Goal: Use online tool/utility: Utilize a website feature to perform a specific function

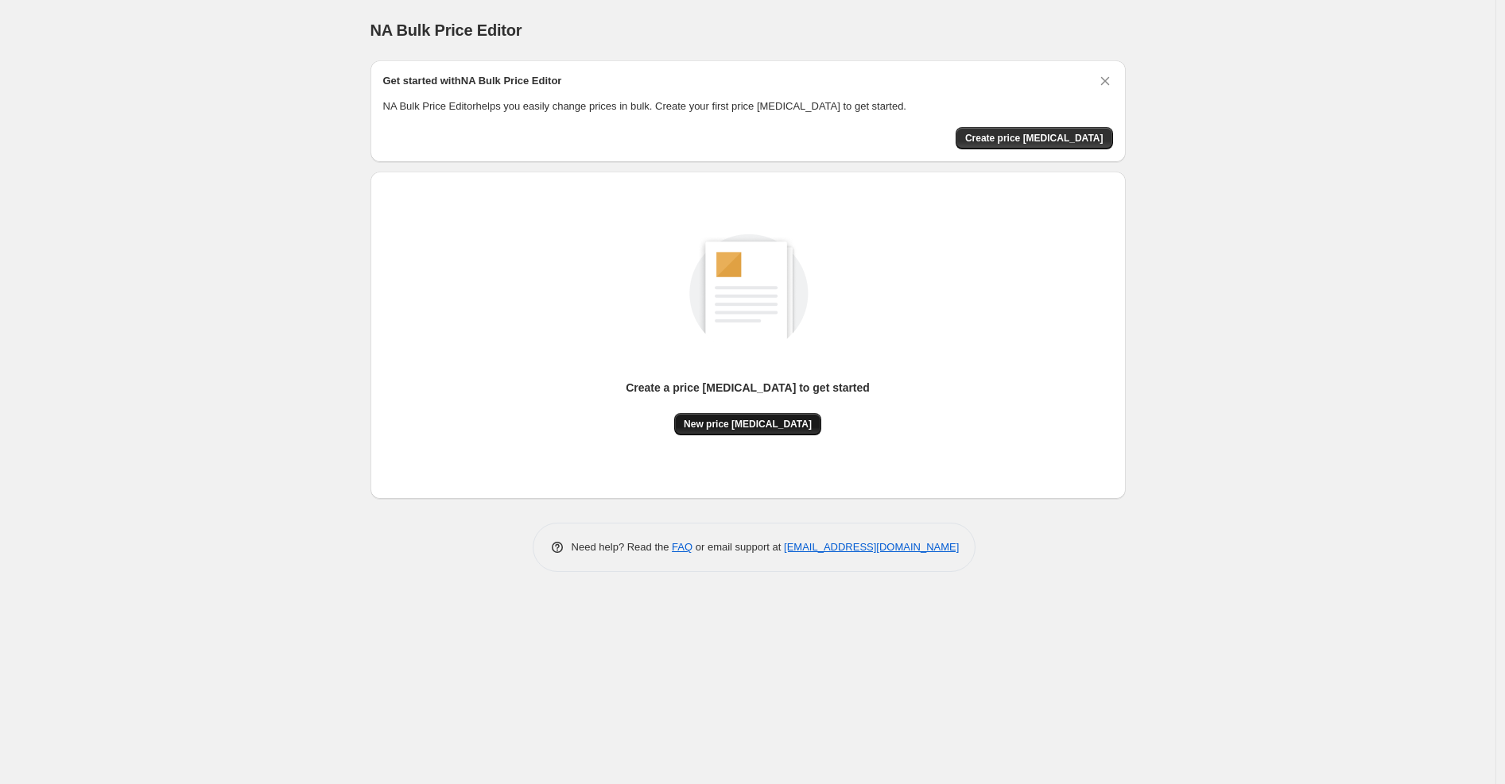
click at [736, 430] on button "New price change job" at bounding box center [747, 424] width 147 height 22
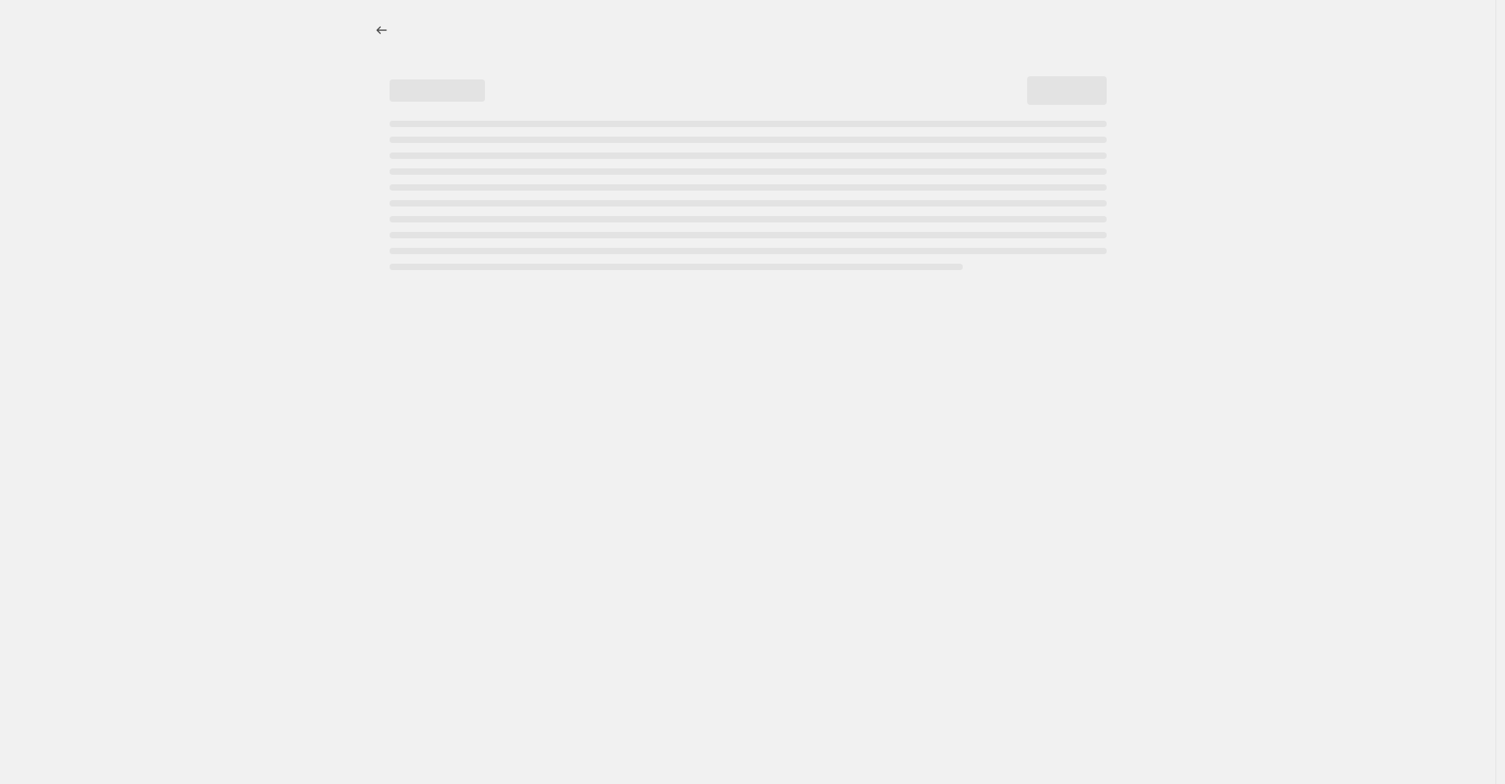
select select "percentage"
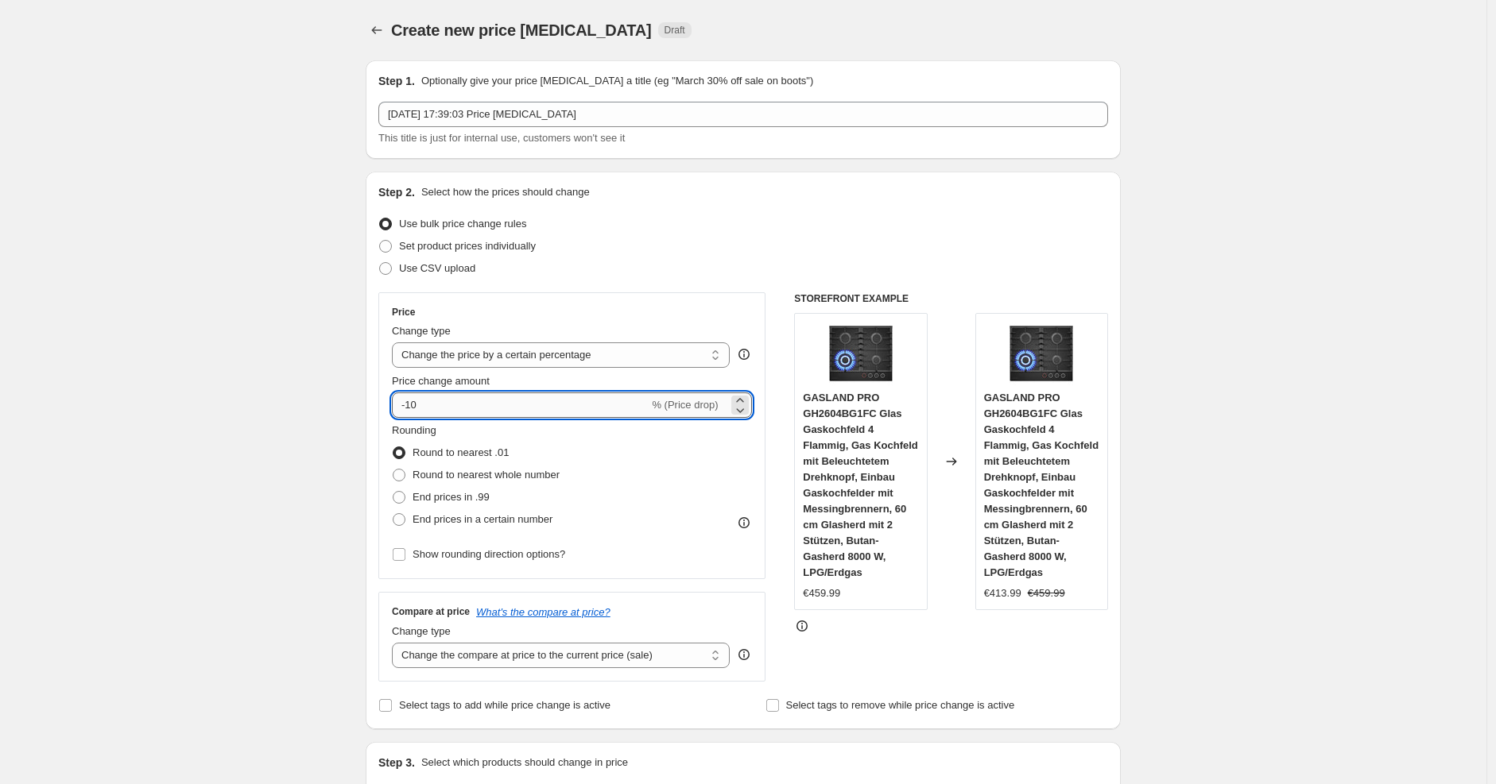
click at [538, 406] on input "-10" at bounding box center [520, 405] width 257 height 25
type input "-1"
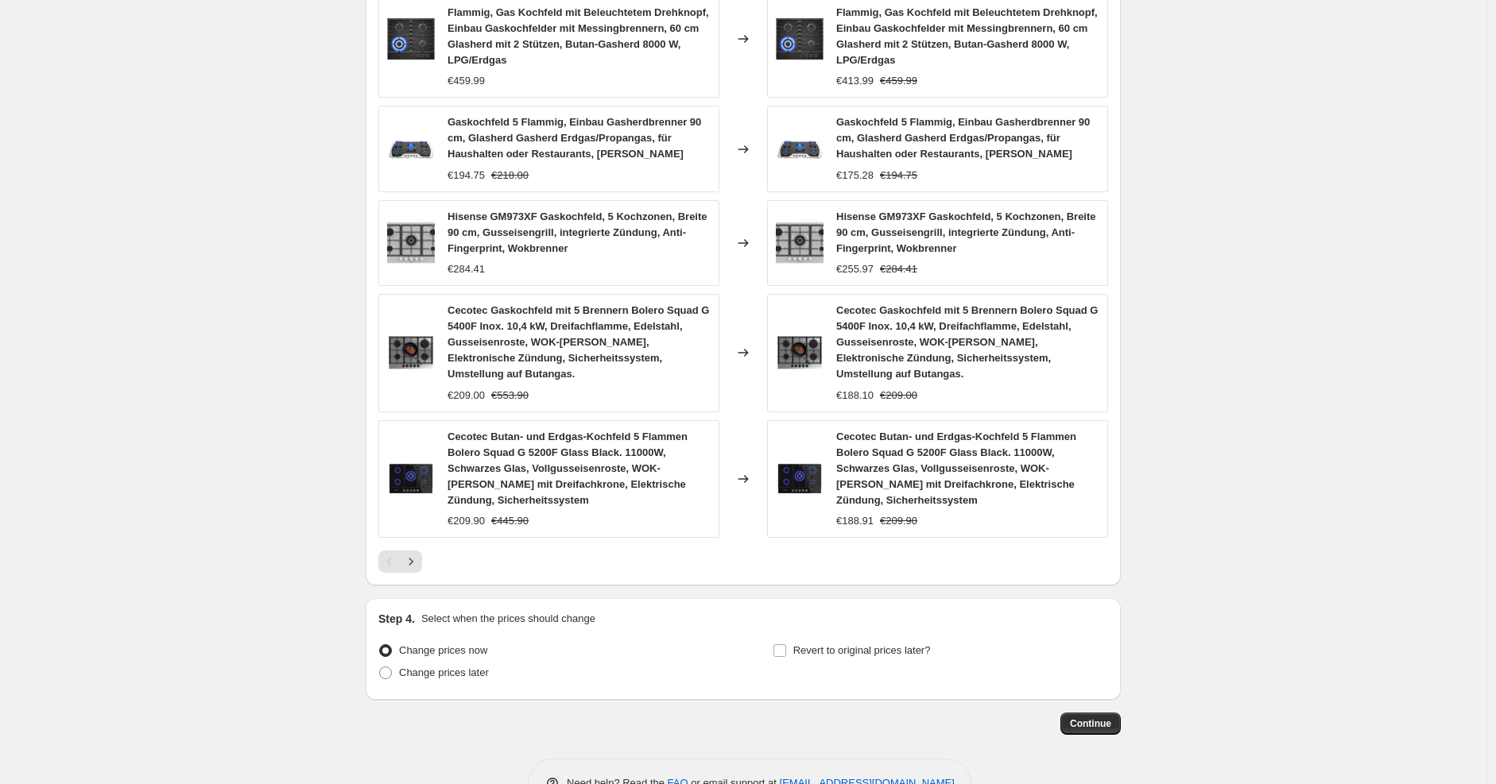
scroll to position [1006, 0]
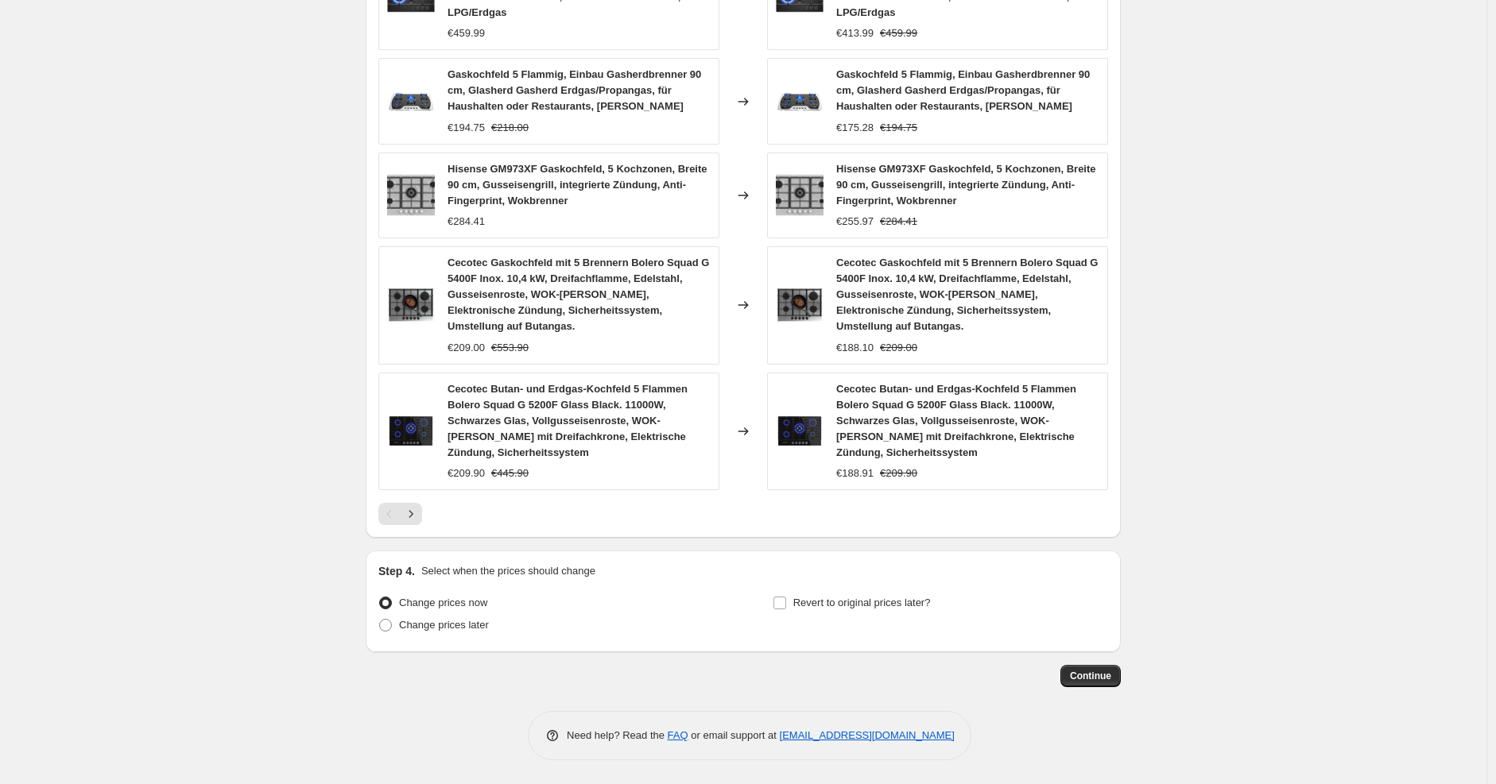
type input "-30"
click at [1099, 683] on button "Continue" at bounding box center [1090, 676] width 60 height 22
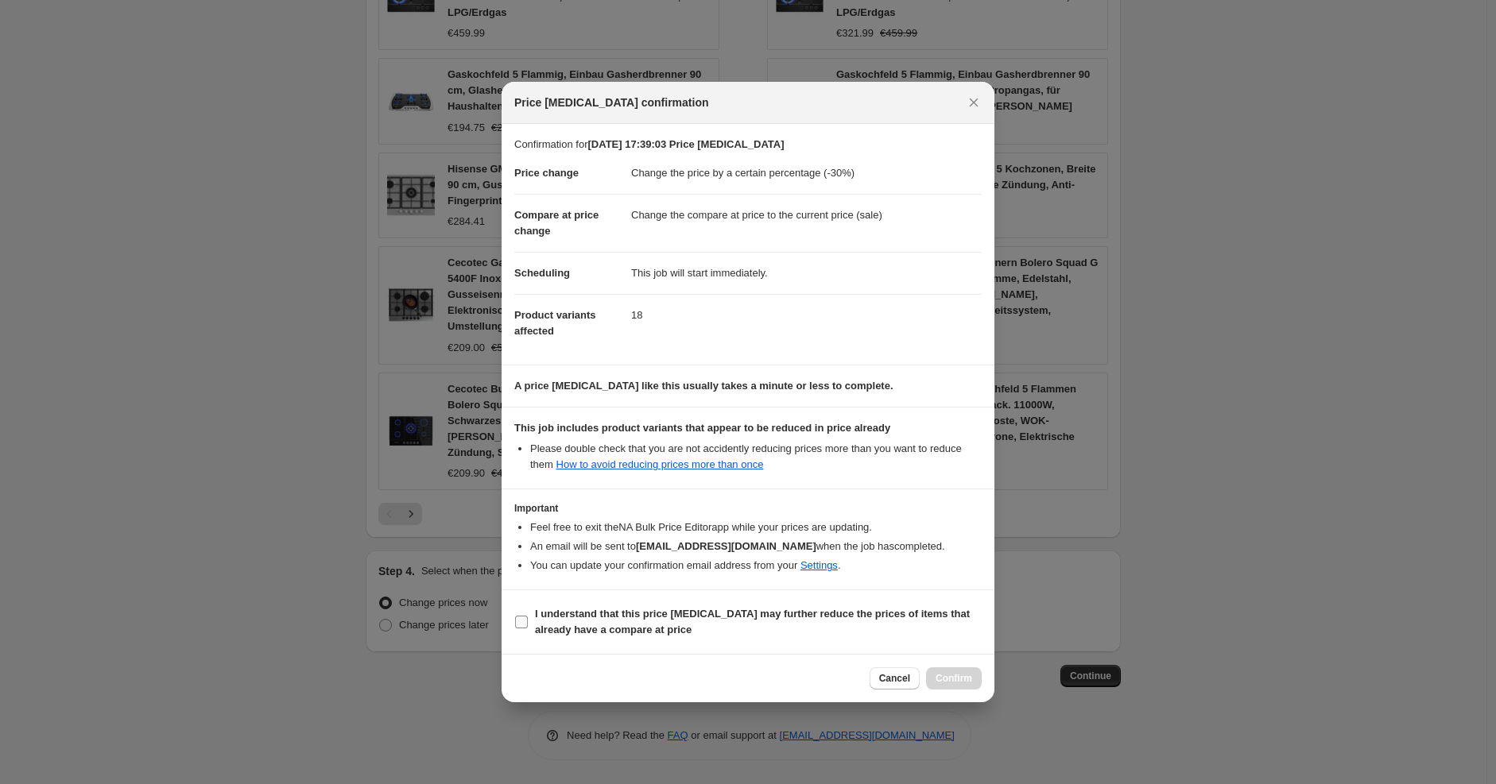
click at [602, 631] on b "I understand that this price change job may further reduce the prices of items …" at bounding box center [752, 622] width 435 height 28
click at [528, 629] on input "I understand that this price change job may further reduce the prices of items …" at bounding box center [521, 622] width 13 height 13
checkbox input "true"
click at [958, 672] on button "Confirm" at bounding box center [954, 679] width 56 height 22
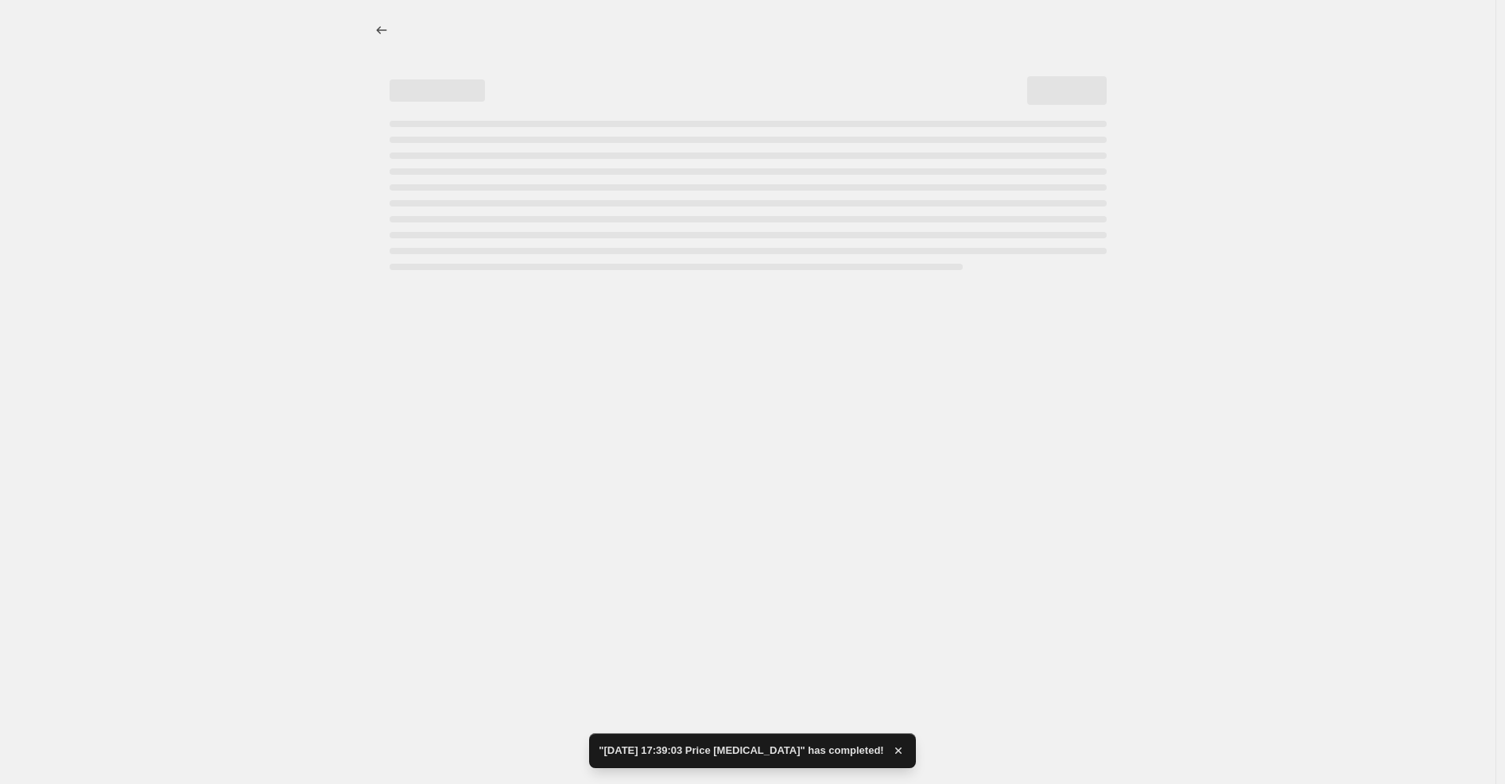
select select "percentage"
